Goal: Task Accomplishment & Management: Use online tool/utility

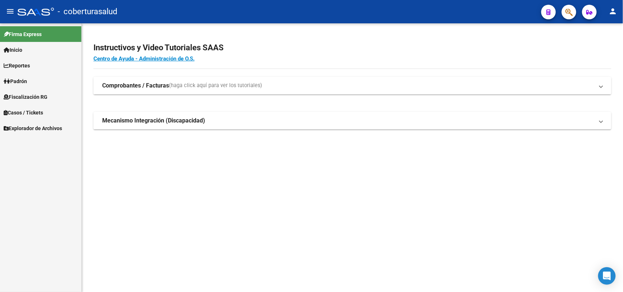
click at [148, 90] on strong "Comprobantes / Facturas" at bounding box center [135, 86] width 67 height 8
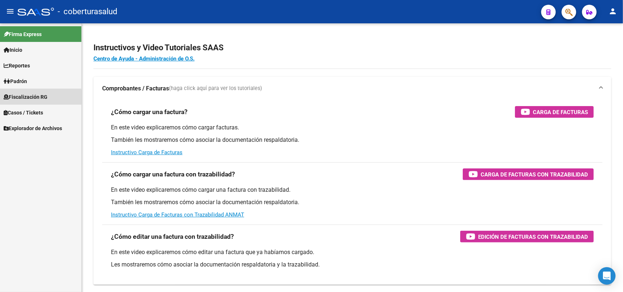
click at [16, 99] on span "Fiscalización RG" at bounding box center [26, 97] width 44 height 8
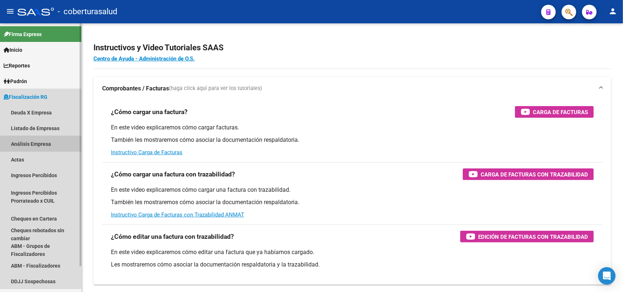
click at [15, 146] on link "Análisis Empresa" at bounding box center [40, 144] width 81 height 16
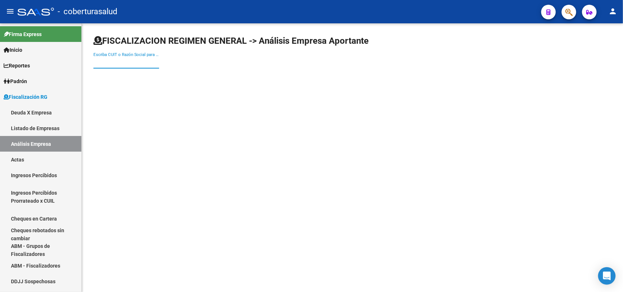
paste input "20175819291"
click at [126, 64] on input "Escriba CUIT o Razón Social para buscar" at bounding box center [126, 62] width 66 height 7
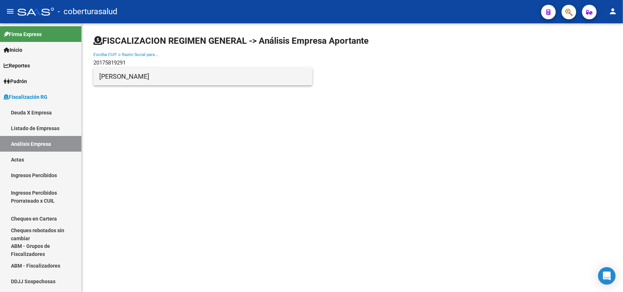
type input "20175819291"
click at [125, 72] on span "[PERSON_NAME]" at bounding box center [202, 77] width 207 height 18
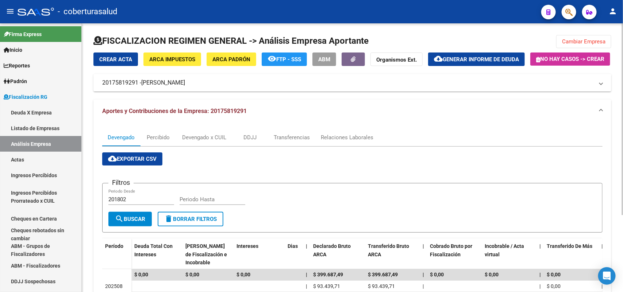
click at [579, 43] on span "Cambiar Empresa" at bounding box center [583, 41] width 43 height 7
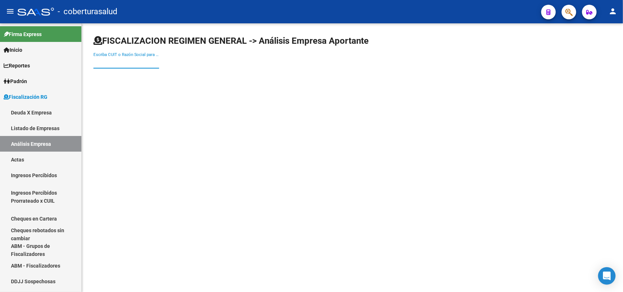
paste input "27361425931"
type input "27361425931"
click at [103, 60] on input "27361425931" at bounding box center [126, 62] width 66 height 7
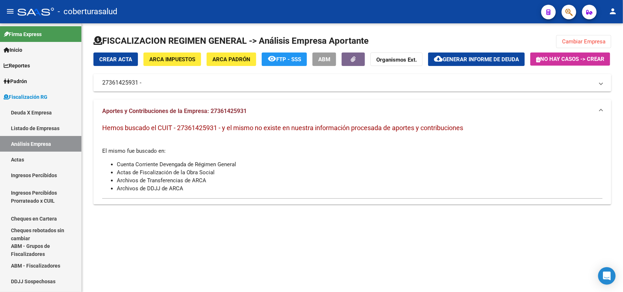
click at [588, 42] on span "Cambiar Empresa" at bounding box center [583, 41] width 43 height 7
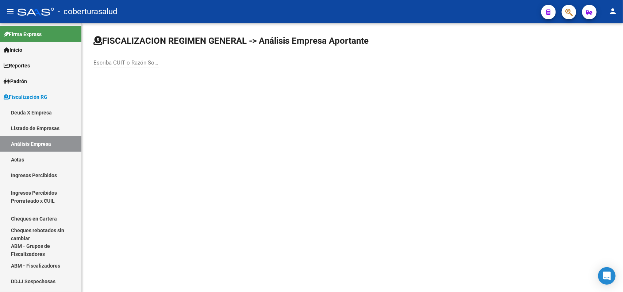
paste input "23422869964"
type input "23422869964"
click at [125, 59] on input "23422869964" at bounding box center [126, 62] width 66 height 7
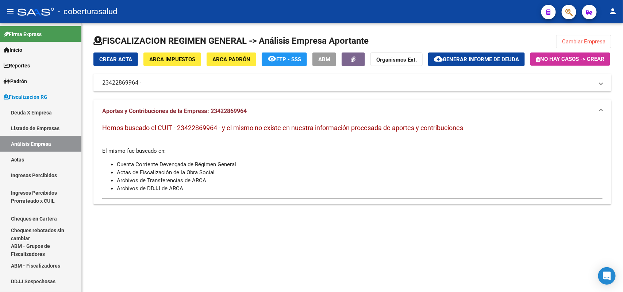
click at [536, 62] on span "No hay casos -> Crear" at bounding box center [570, 59] width 68 height 7
click at [583, 45] on button "Cambiar Empresa" at bounding box center [583, 41] width 55 height 13
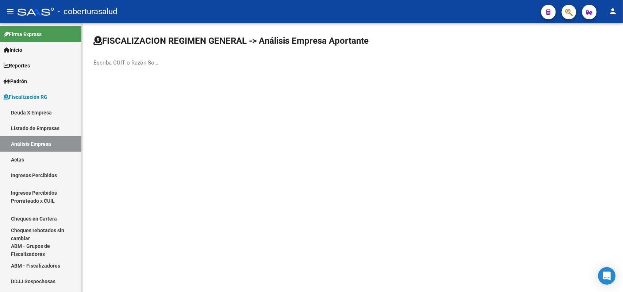
click at [129, 58] on div "Escriba CUIT o Razón Social para buscar" at bounding box center [126, 61] width 66 height 16
paste input "30700099780"
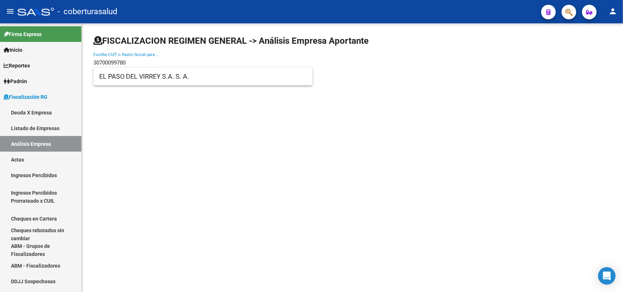
type input "30700099780"
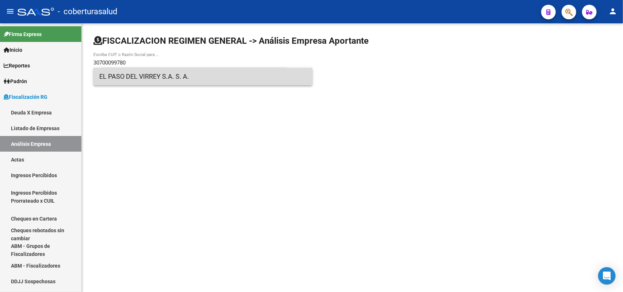
click at [114, 75] on span "EL PASO DEL VIRREY S.A. S. A." at bounding box center [202, 77] width 207 height 18
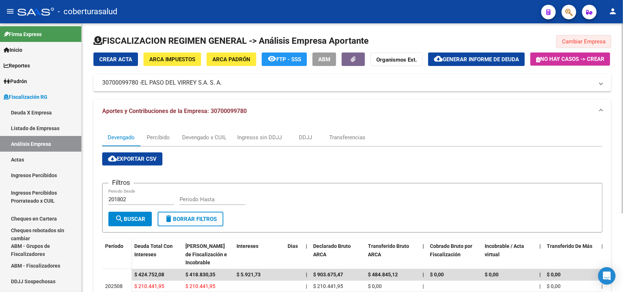
click at [583, 37] on button "Cambiar Empresa" at bounding box center [583, 41] width 55 height 13
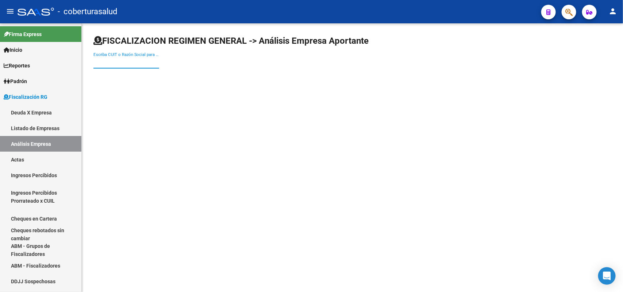
click at [151, 59] on input "Escriba CUIT o Razón Social para buscar" at bounding box center [126, 62] width 66 height 7
paste input "30716756773"
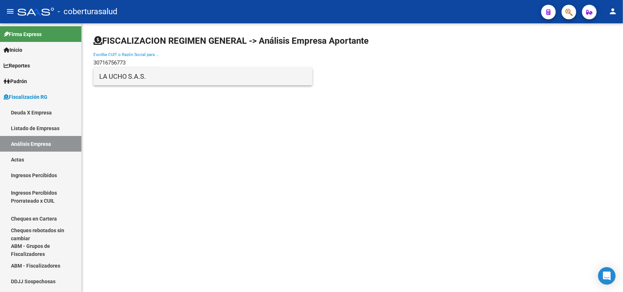
type input "30716756773"
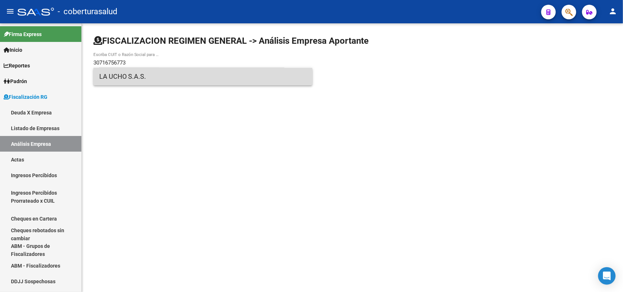
click at [159, 83] on span "LA UCHO S.A.S." at bounding box center [202, 77] width 207 height 18
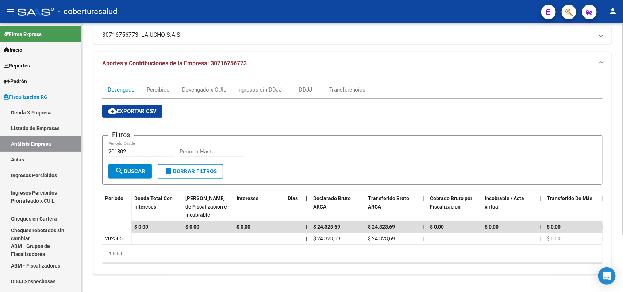
scroll to position [72, 0]
